Goal: Task Accomplishment & Management: Complete application form

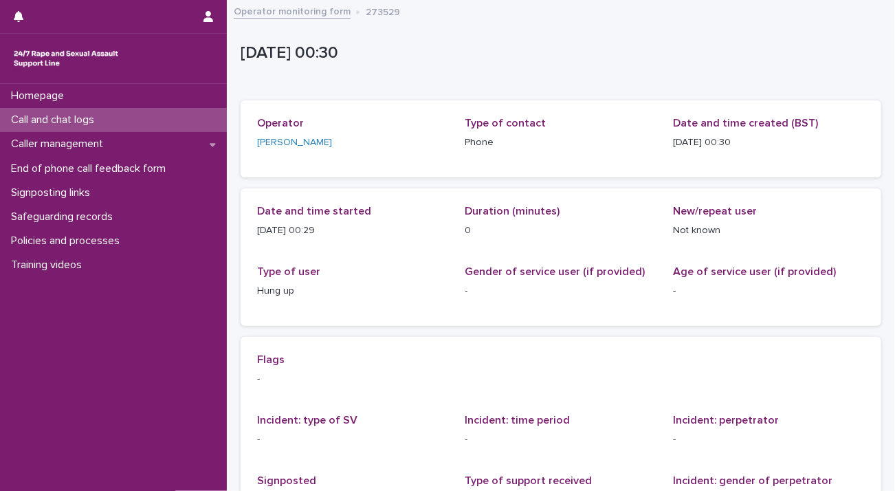
click at [135, 118] on div "Call and chat logs" at bounding box center [113, 120] width 227 height 24
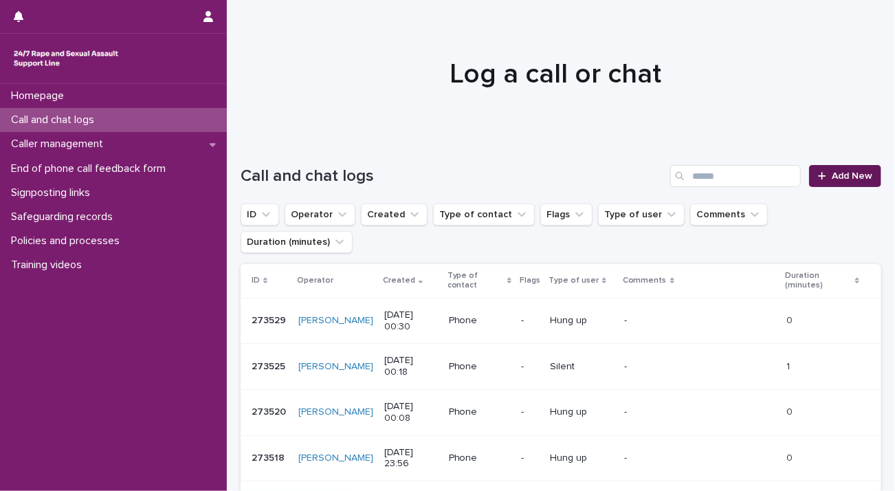
click at [839, 177] on span "Add New" at bounding box center [852, 176] width 41 height 10
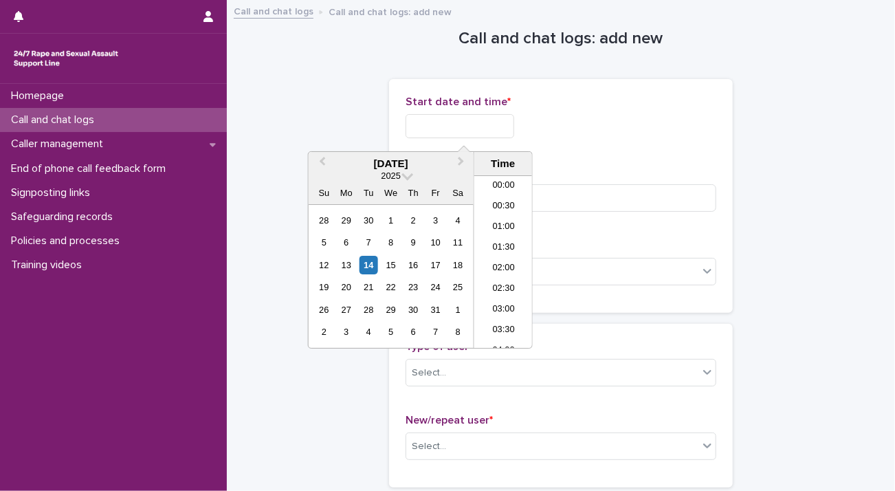
click at [448, 129] on input "text" at bounding box center [460, 126] width 109 height 24
click at [499, 204] on li "00:30" at bounding box center [503, 207] width 58 height 21
click at [489, 122] on input "**********" at bounding box center [460, 126] width 109 height 24
type input "**********"
click at [570, 194] on input at bounding box center [561, 198] width 311 height 28
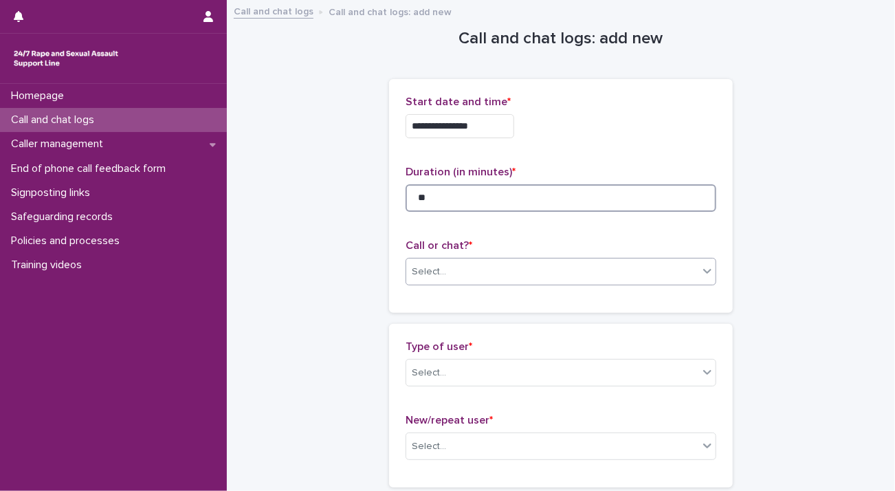
type input "**"
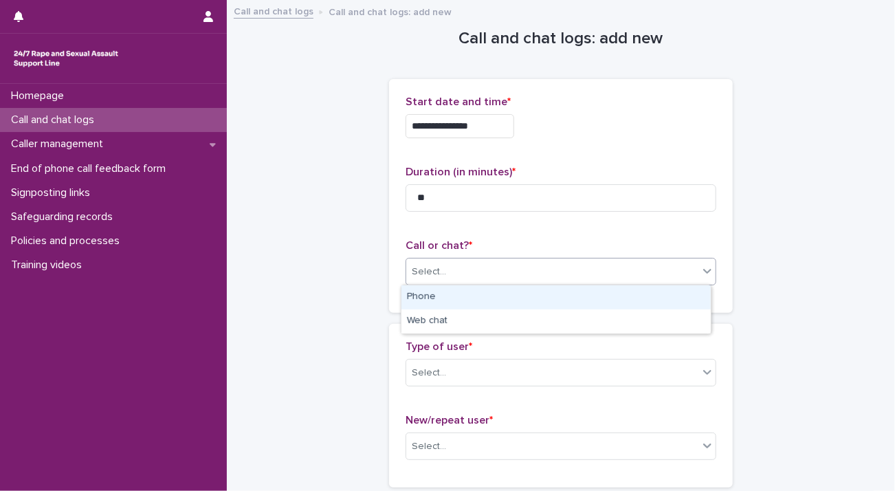
click at [448, 274] on input "text" at bounding box center [448, 272] width 1 height 12
click at [448, 296] on div "Phone" at bounding box center [556, 297] width 309 height 24
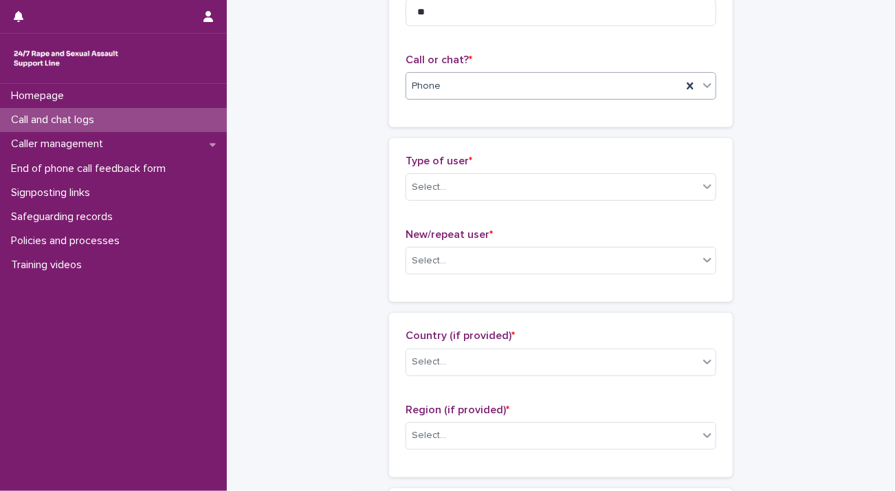
scroll to position [206, 0]
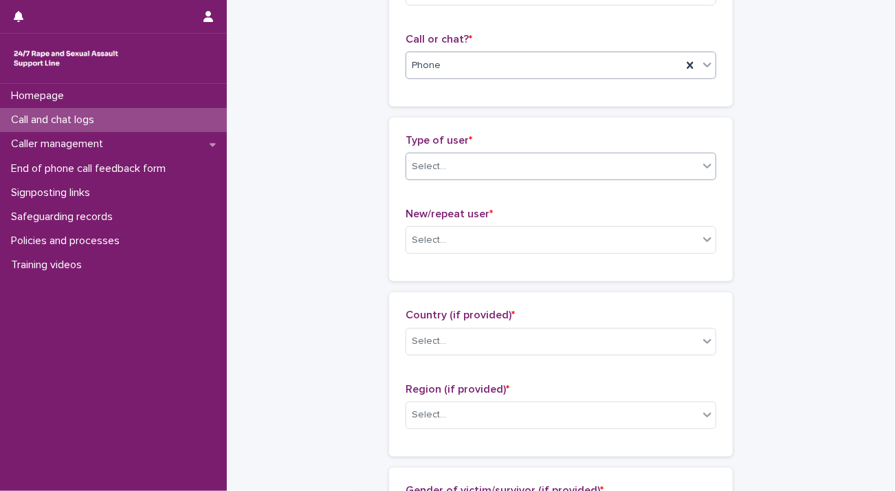
click at [451, 163] on div "Select..." at bounding box center [552, 166] width 292 height 23
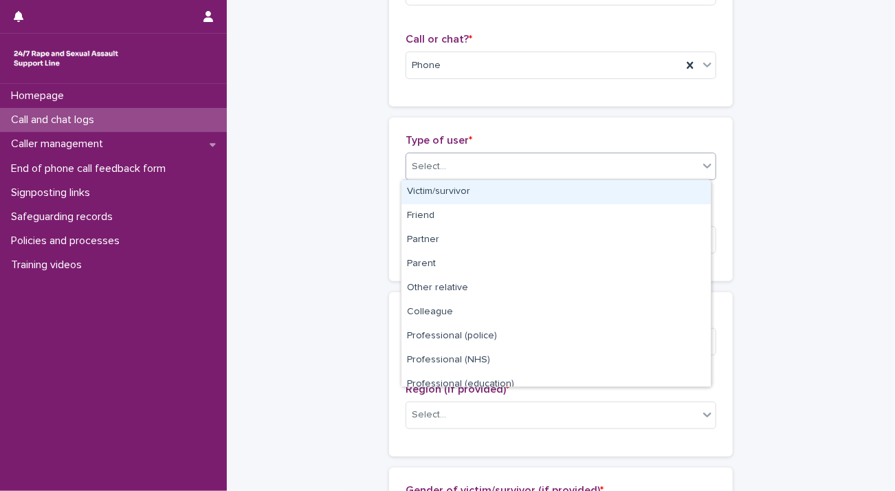
click at [468, 185] on div "Victim/survivor" at bounding box center [556, 192] width 309 height 24
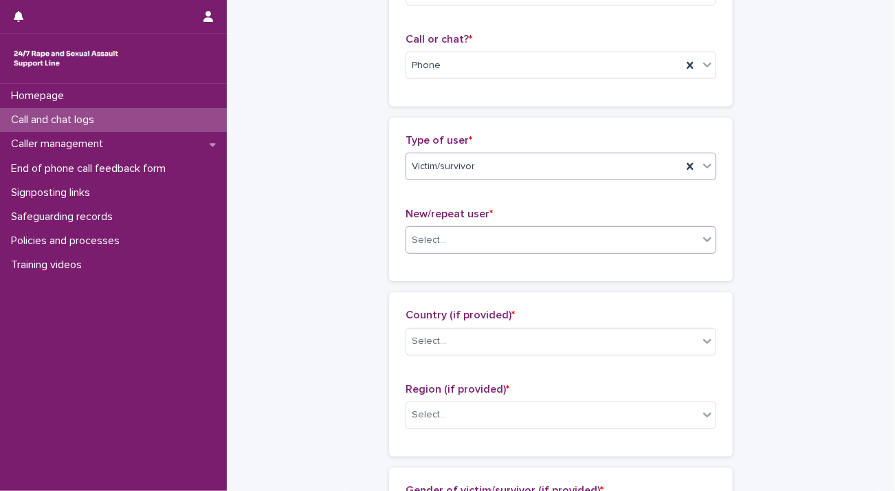
click at [471, 237] on div "Select..." at bounding box center [552, 240] width 292 height 23
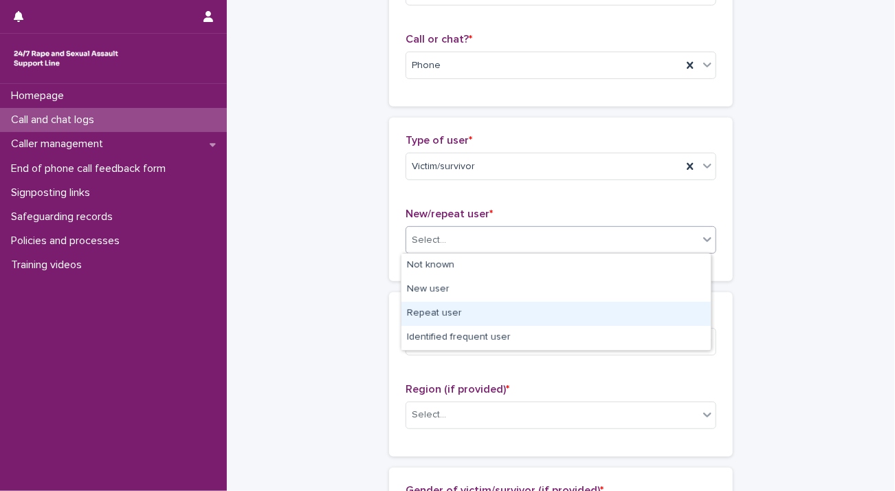
click at [465, 309] on div "Repeat user" at bounding box center [556, 314] width 309 height 24
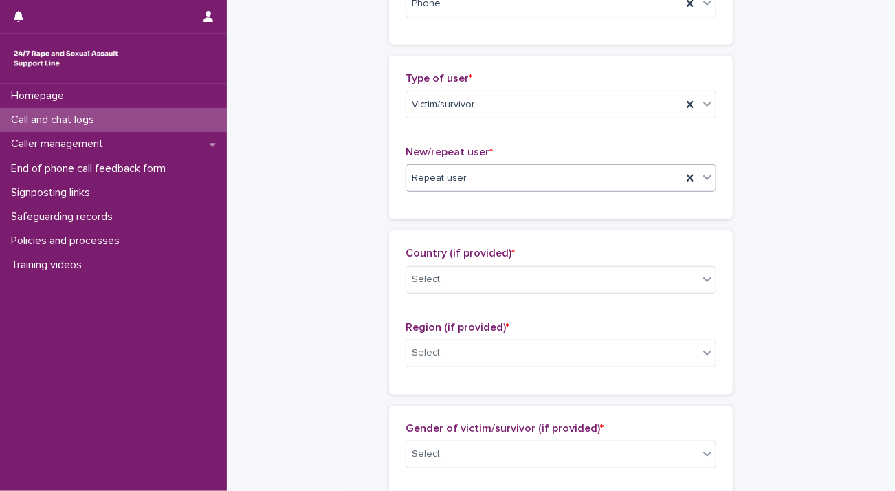
scroll to position [344, 0]
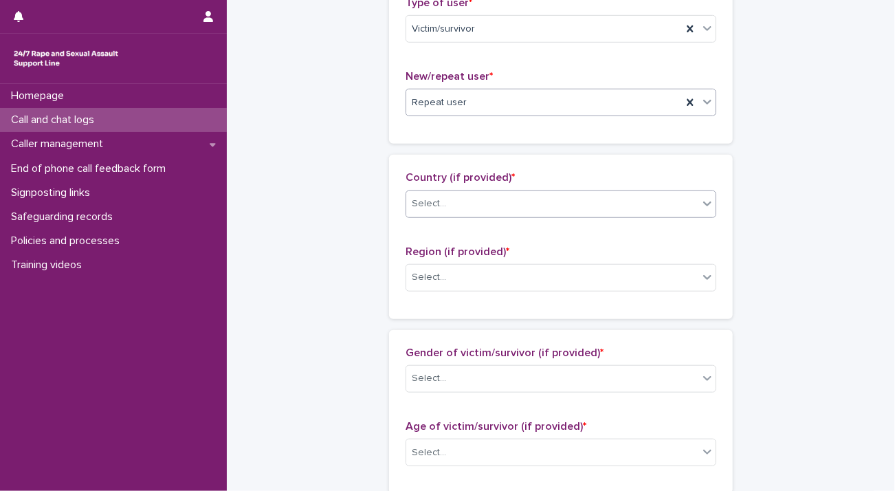
drag, startPoint x: 448, startPoint y: 196, endPoint x: 443, endPoint y: 203, distance: 8.4
click at [448, 196] on div "Select..." at bounding box center [552, 204] width 292 height 23
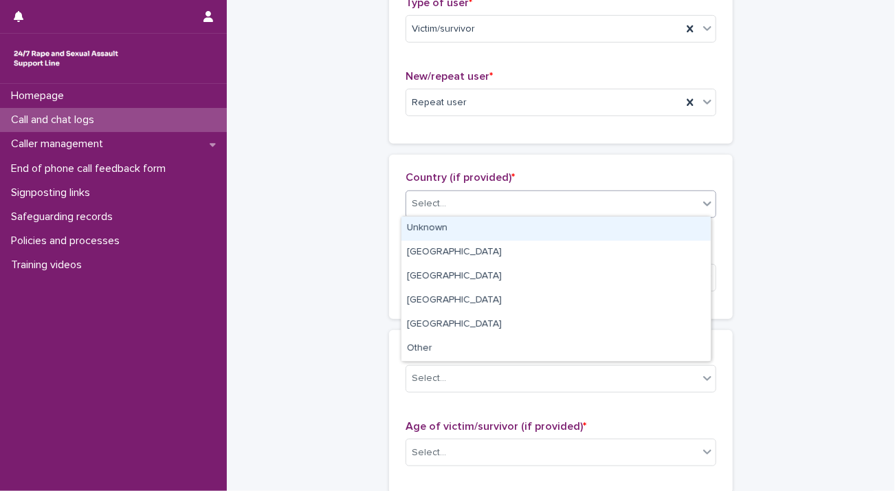
click at [452, 230] on div "Unknown" at bounding box center [556, 229] width 309 height 24
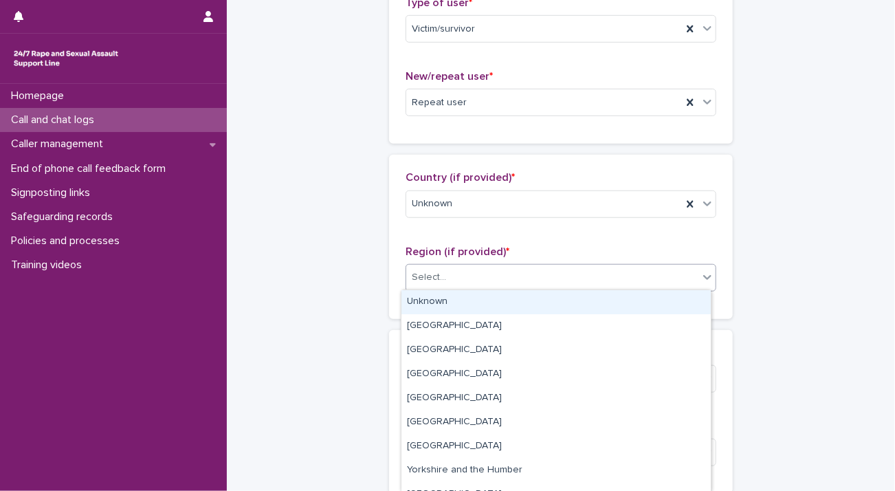
click at [446, 275] on div "Select..." at bounding box center [552, 277] width 292 height 23
click at [443, 301] on div "Unknown" at bounding box center [556, 302] width 309 height 24
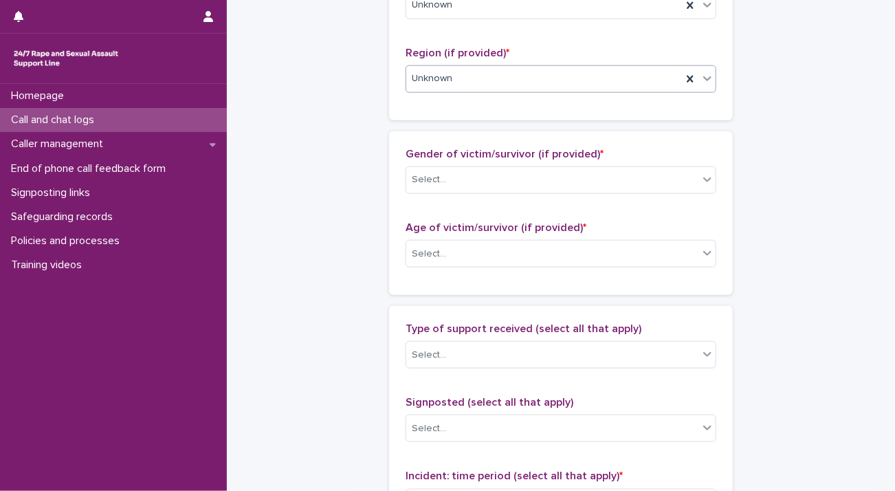
scroll to position [550, 0]
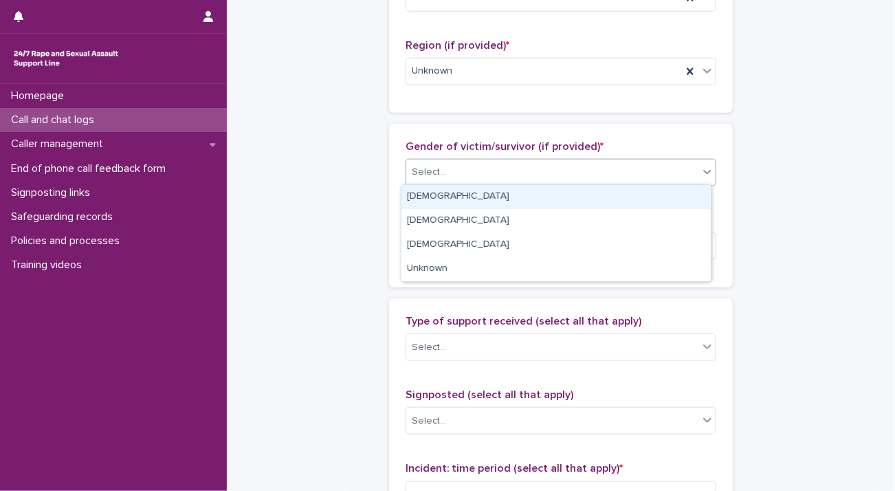
click at [457, 168] on div "Select..." at bounding box center [552, 172] width 292 height 23
click at [457, 191] on div "[DEMOGRAPHIC_DATA]" at bounding box center [556, 197] width 309 height 24
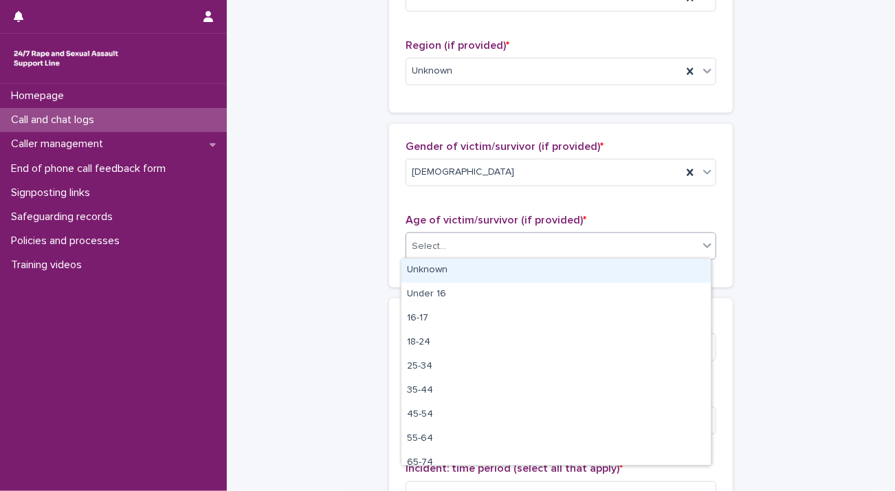
drag, startPoint x: 451, startPoint y: 243, endPoint x: 450, endPoint y: 260, distance: 16.6
click at [451, 245] on div "Select..." at bounding box center [552, 246] width 292 height 23
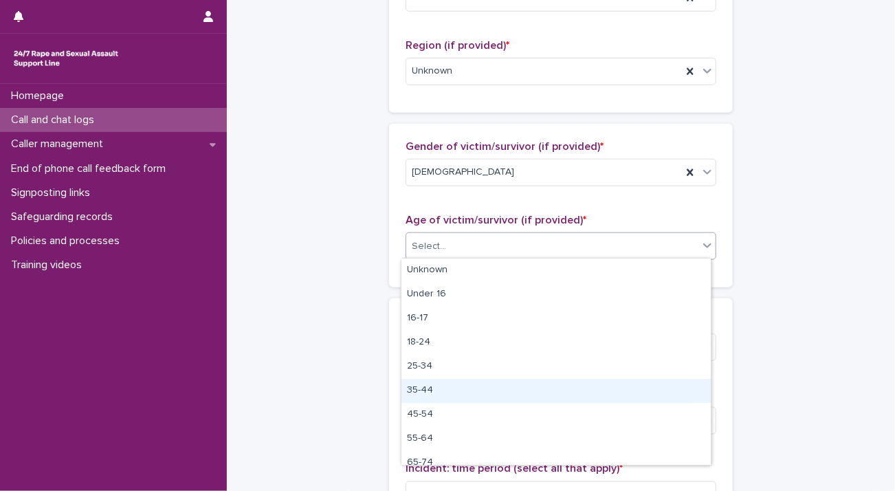
click at [468, 389] on div "35-44" at bounding box center [556, 391] width 309 height 24
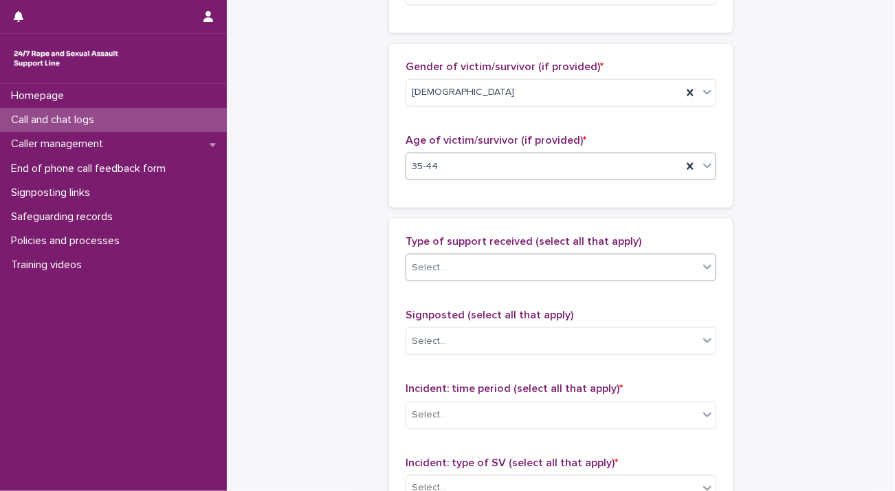
scroll to position [756, 0]
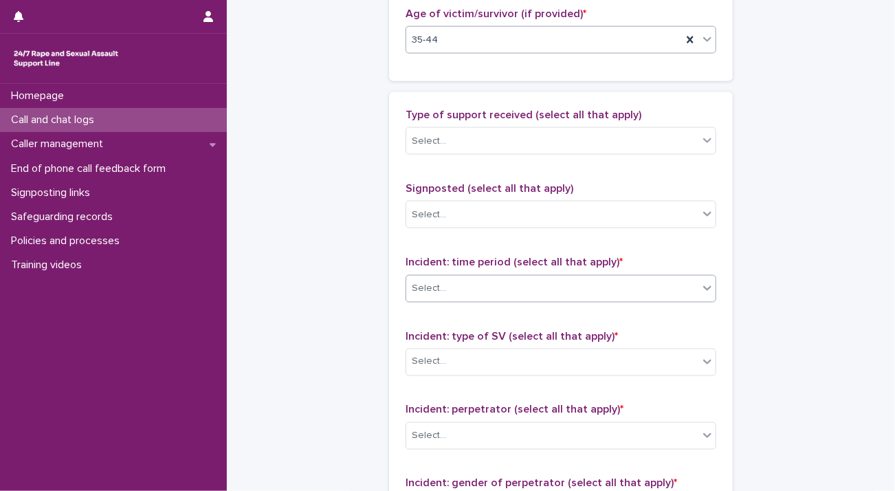
click at [457, 289] on div "Select..." at bounding box center [552, 288] width 292 height 23
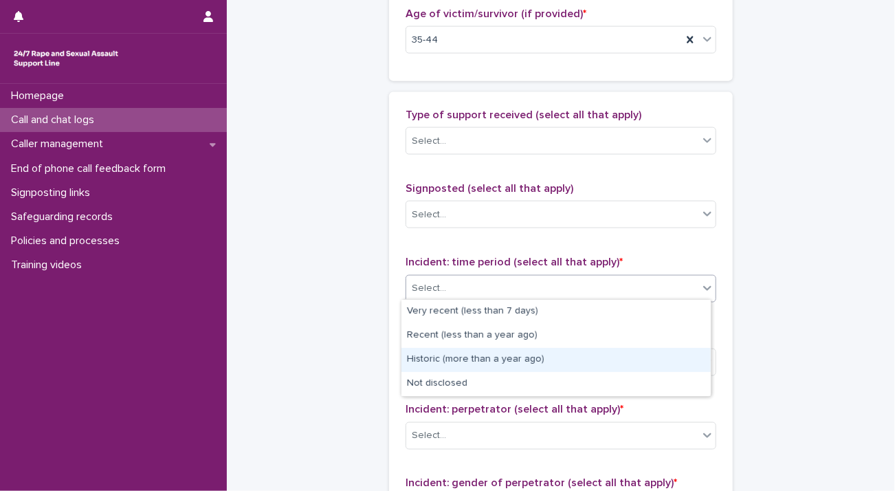
click at [455, 355] on div "Historic (more than a year ago)" at bounding box center [556, 360] width 309 height 24
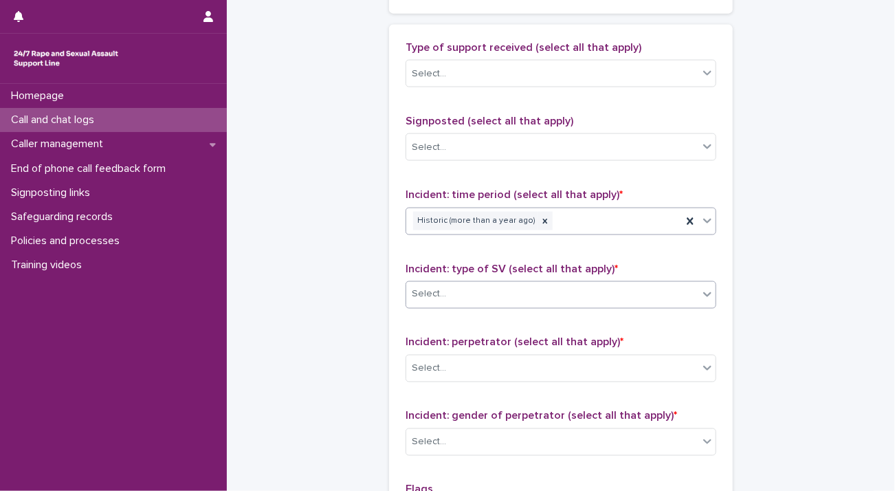
scroll to position [963, 0]
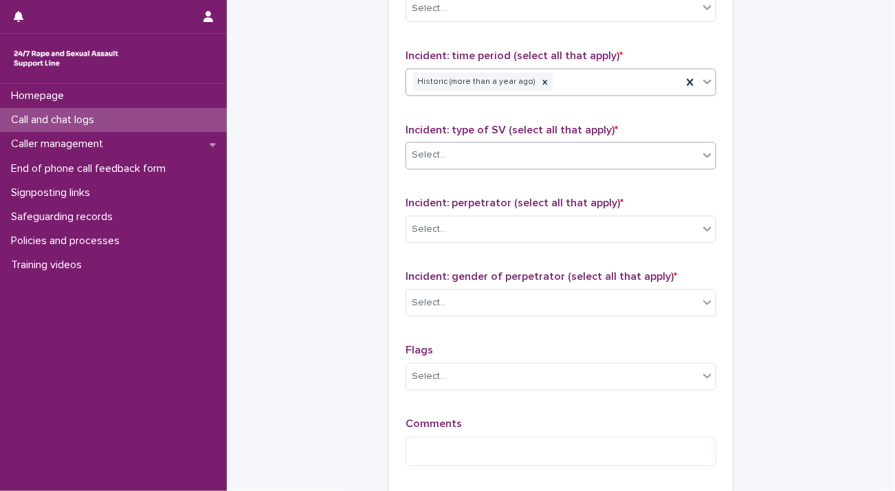
click at [452, 154] on div "Select..." at bounding box center [552, 155] width 292 height 23
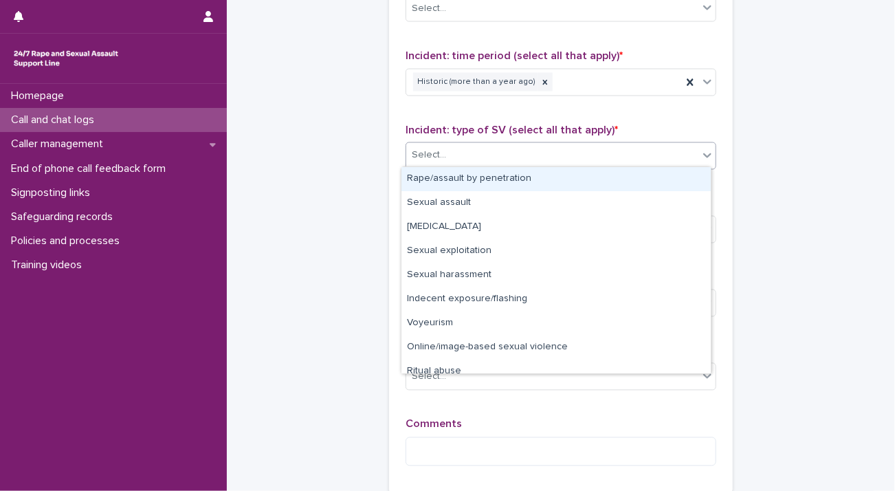
click at [453, 175] on div "Rape/assault by penetration" at bounding box center [556, 179] width 309 height 24
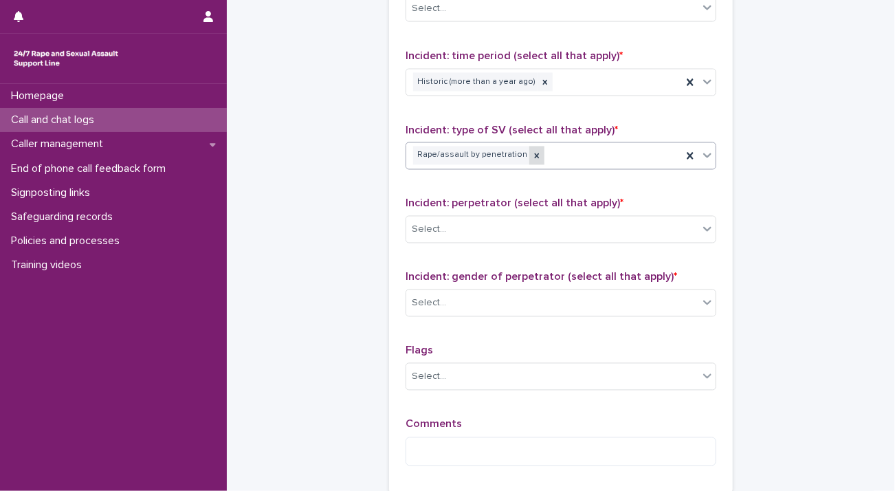
click at [532, 153] on icon at bounding box center [537, 156] width 10 height 10
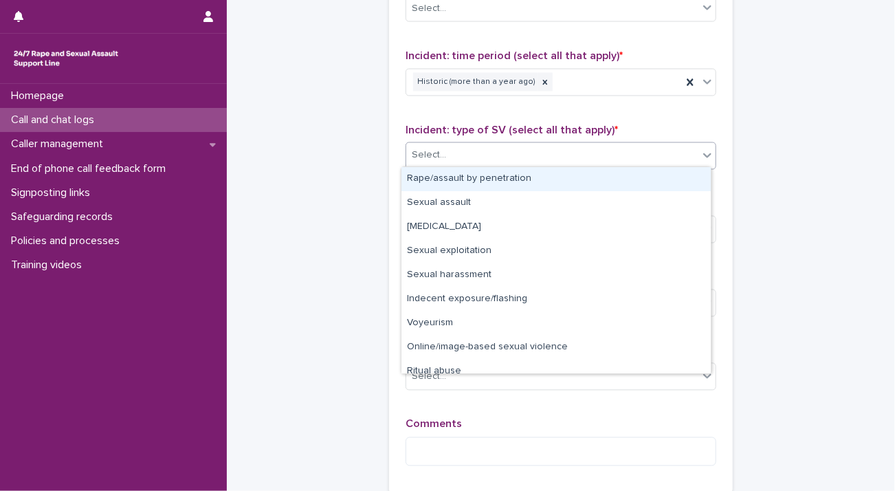
click at [487, 157] on div "Select..." at bounding box center [552, 155] width 292 height 23
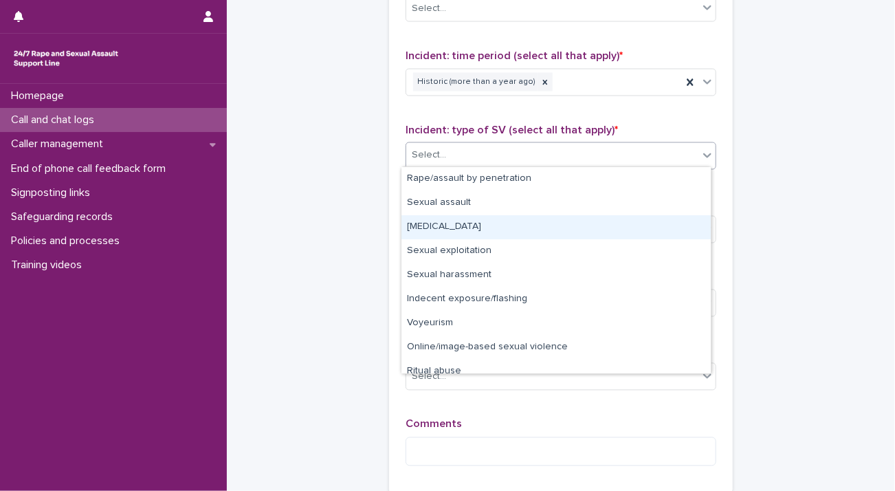
click at [488, 226] on div "[MEDICAL_DATA]" at bounding box center [556, 227] width 309 height 24
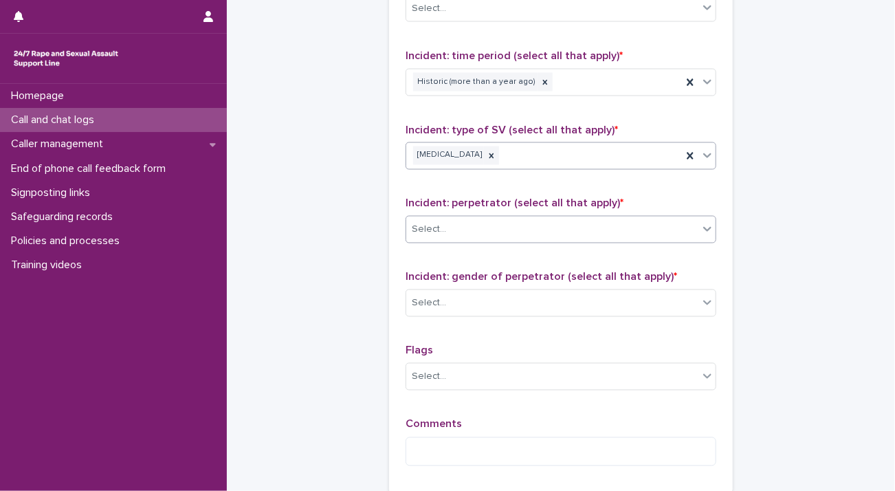
click at [481, 228] on div "Select..." at bounding box center [552, 230] width 292 height 23
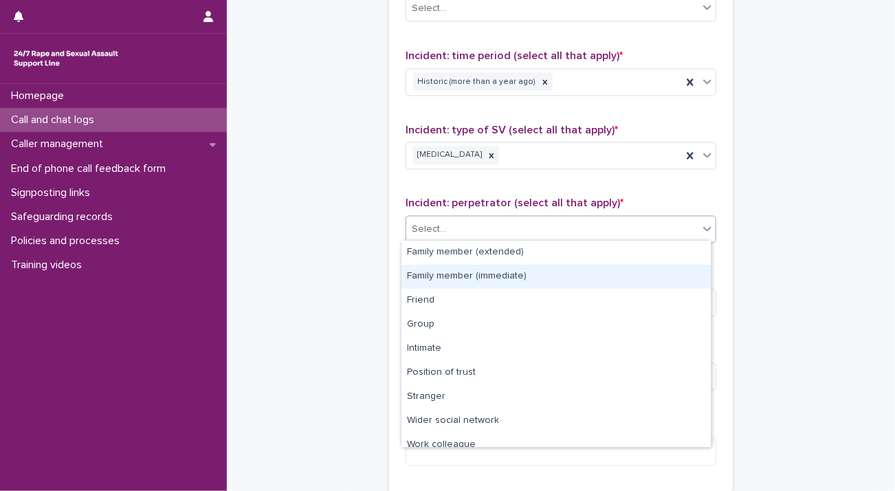
click at [470, 275] on div "Family member (immediate)" at bounding box center [556, 277] width 309 height 24
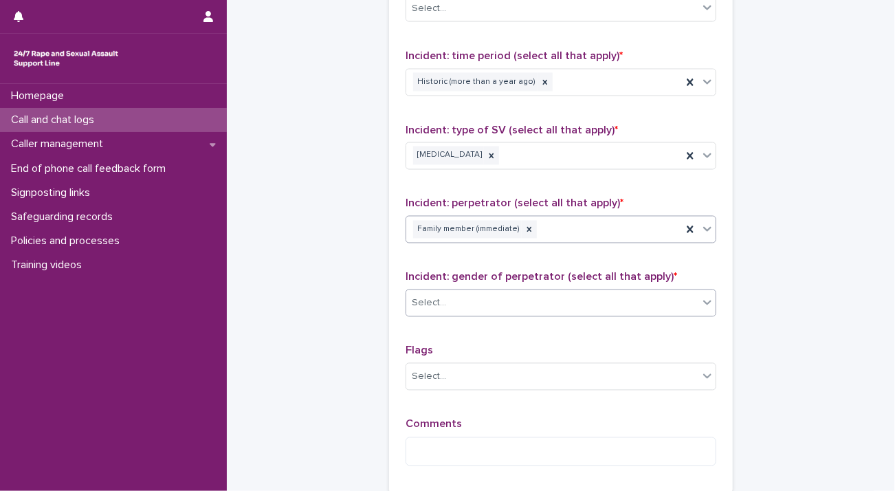
scroll to position [1100, 0]
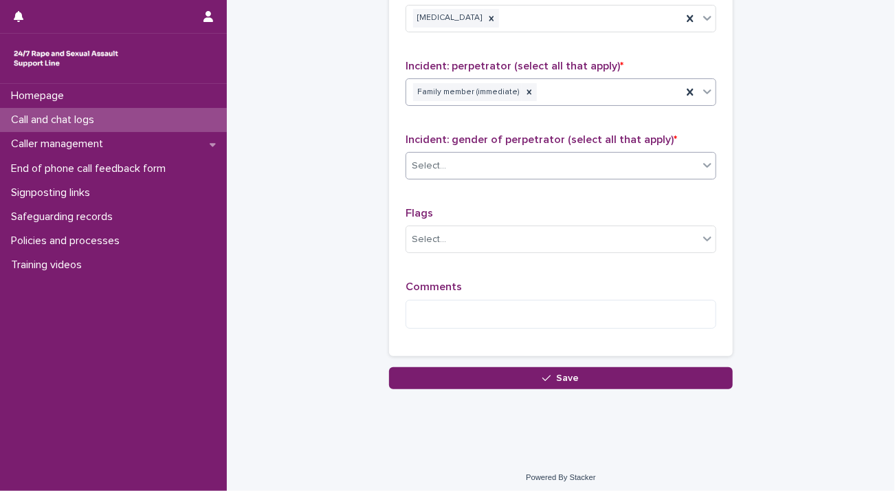
click at [465, 160] on div "Select..." at bounding box center [552, 166] width 292 height 23
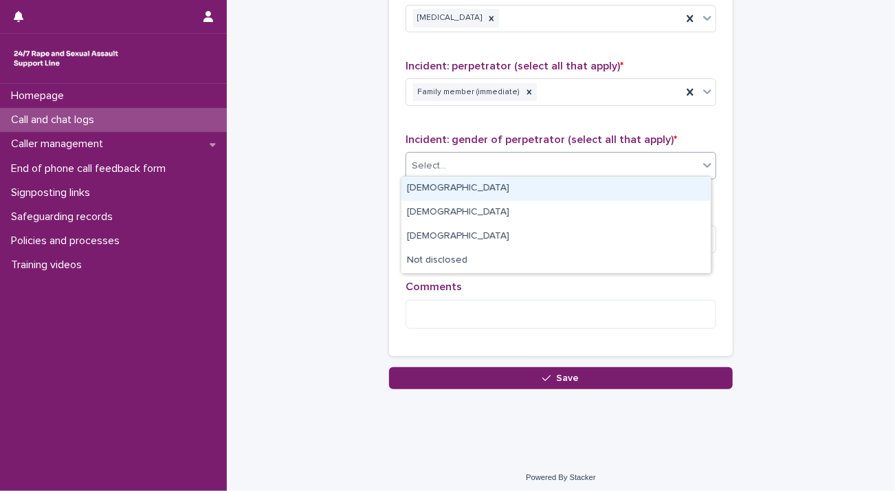
drag, startPoint x: 463, startPoint y: 185, endPoint x: 459, endPoint y: 259, distance: 74.4
click at [463, 186] on div "[DEMOGRAPHIC_DATA]" at bounding box center [556, 189] width 309 height 24
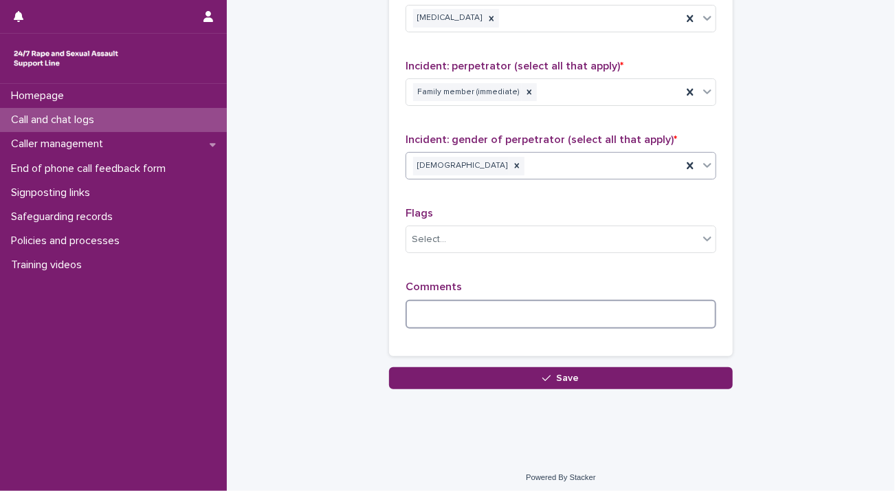
click at [450, 316] on textarea at bounding box center [561, 315] width 311 height 30
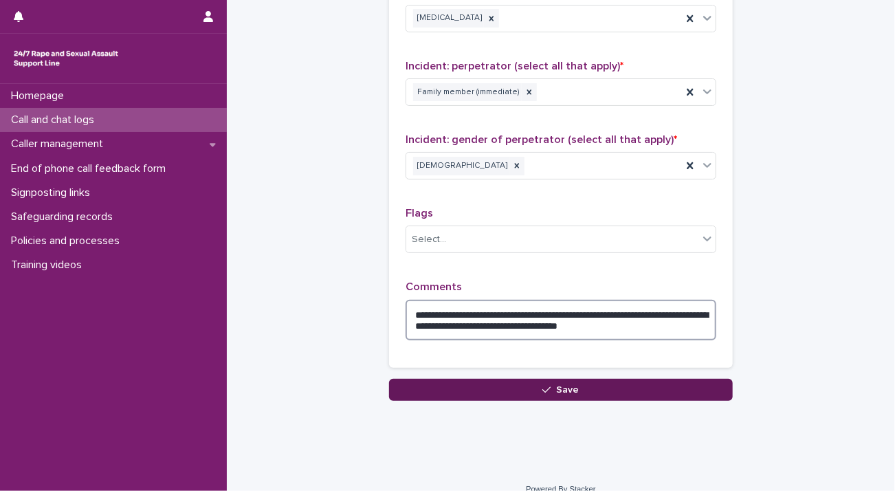
type textarea "**********"
click at [506, 385] on button "Save" at bounding box center [561, 390] width 344 height 22
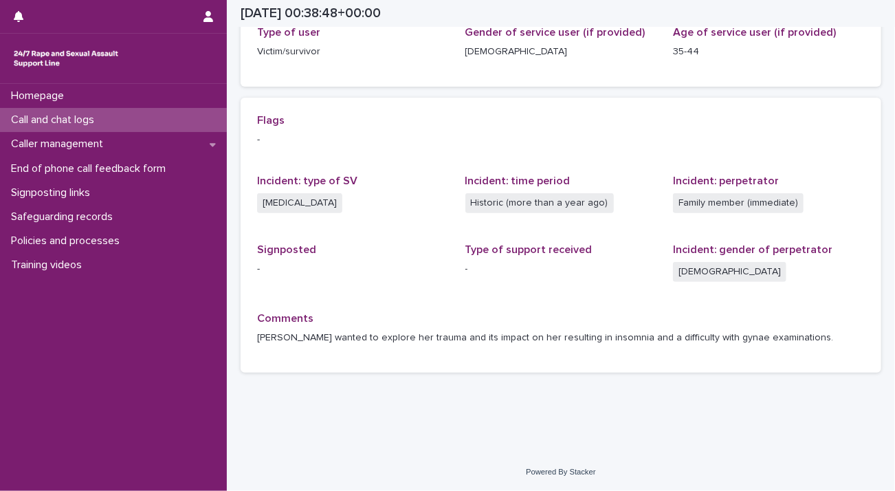
scroll to position [239, 0]
